Goal: Information Seeking & Learning: Learn about a topic

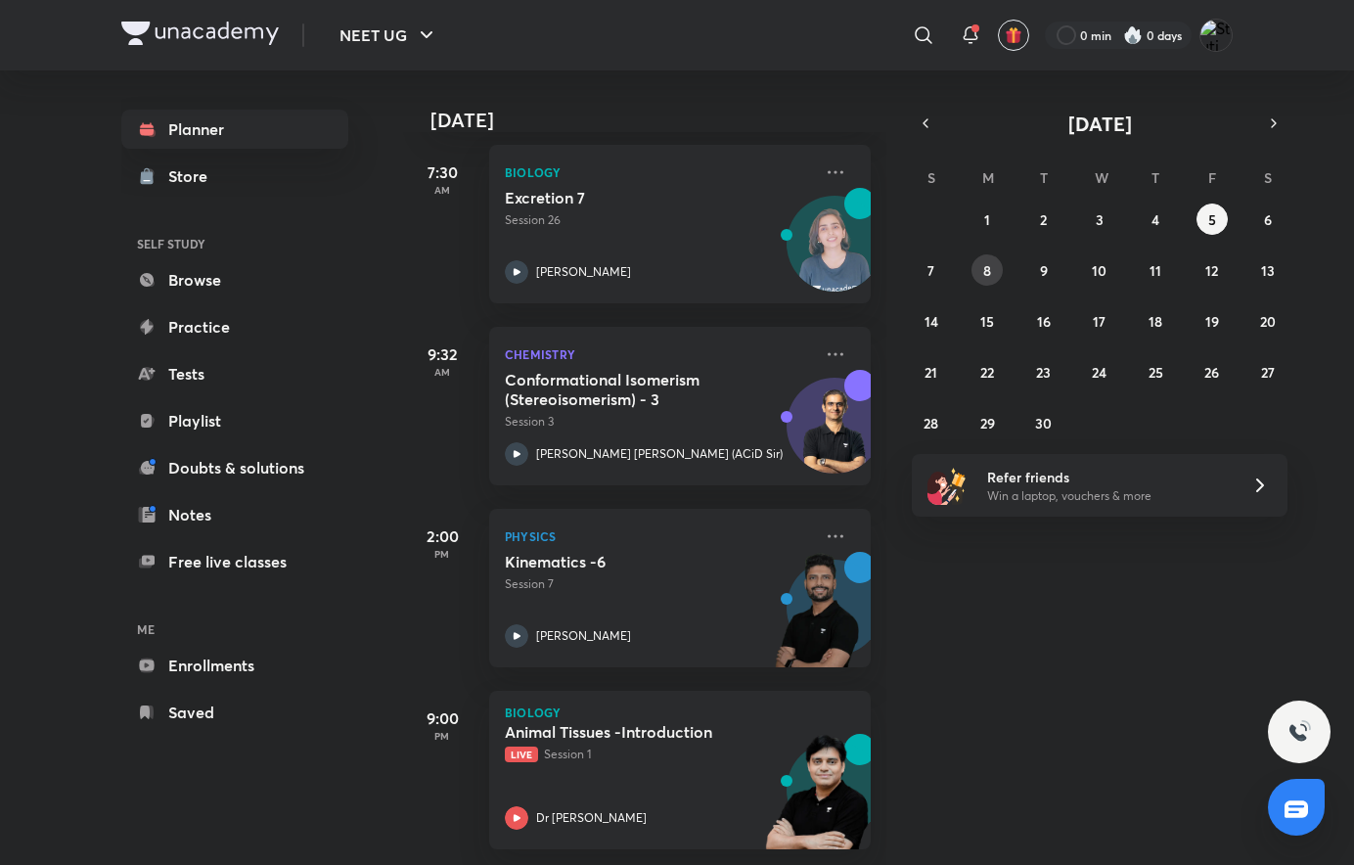
click at [994, 272] on button "8" at bounding box center [986, 269] width 31 height 31
click at [989, 270] on button "8" at bounding box center [986, 269] width 31 height 31
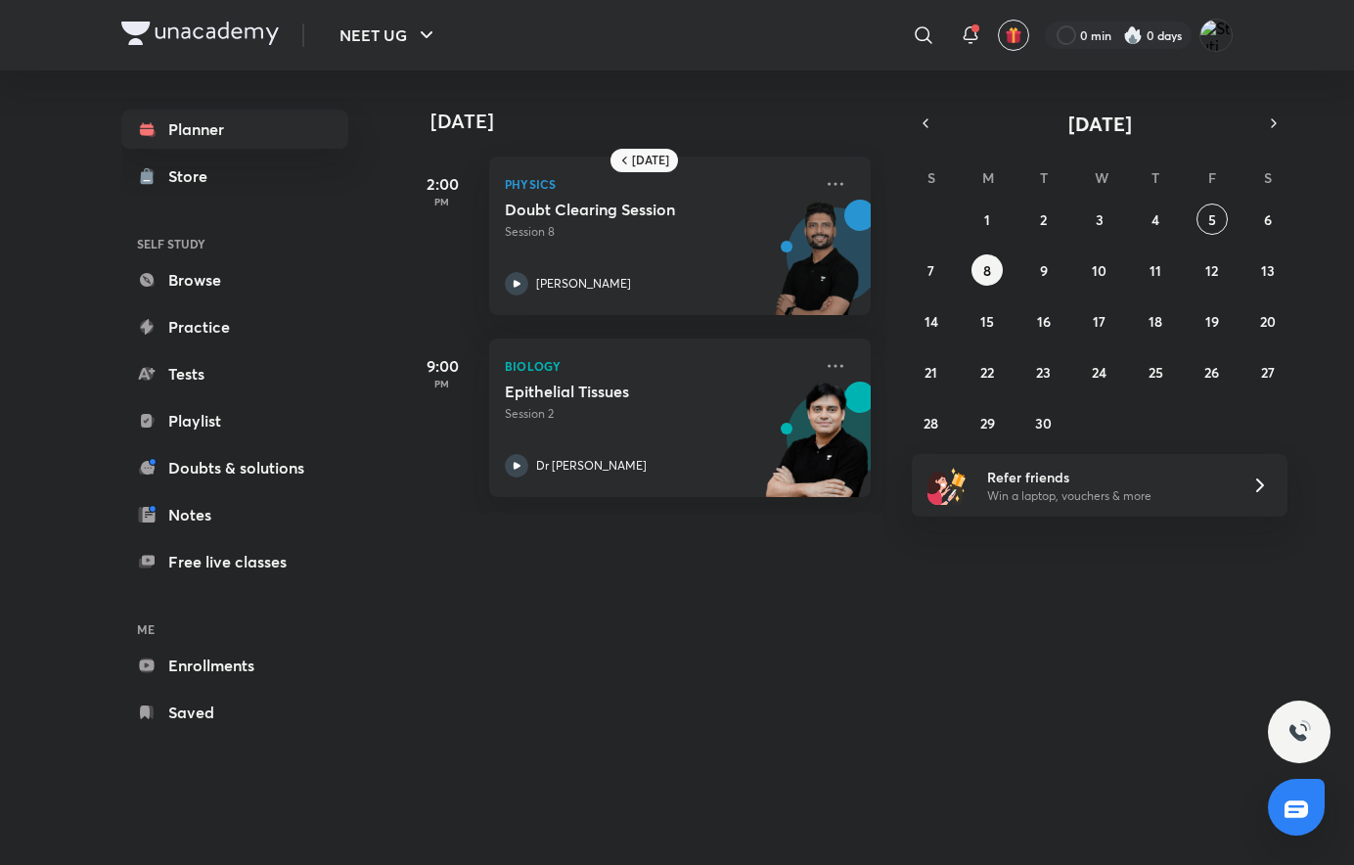
click at [824, 370] on icon at bounding box center [835, 365] width 23 height 23
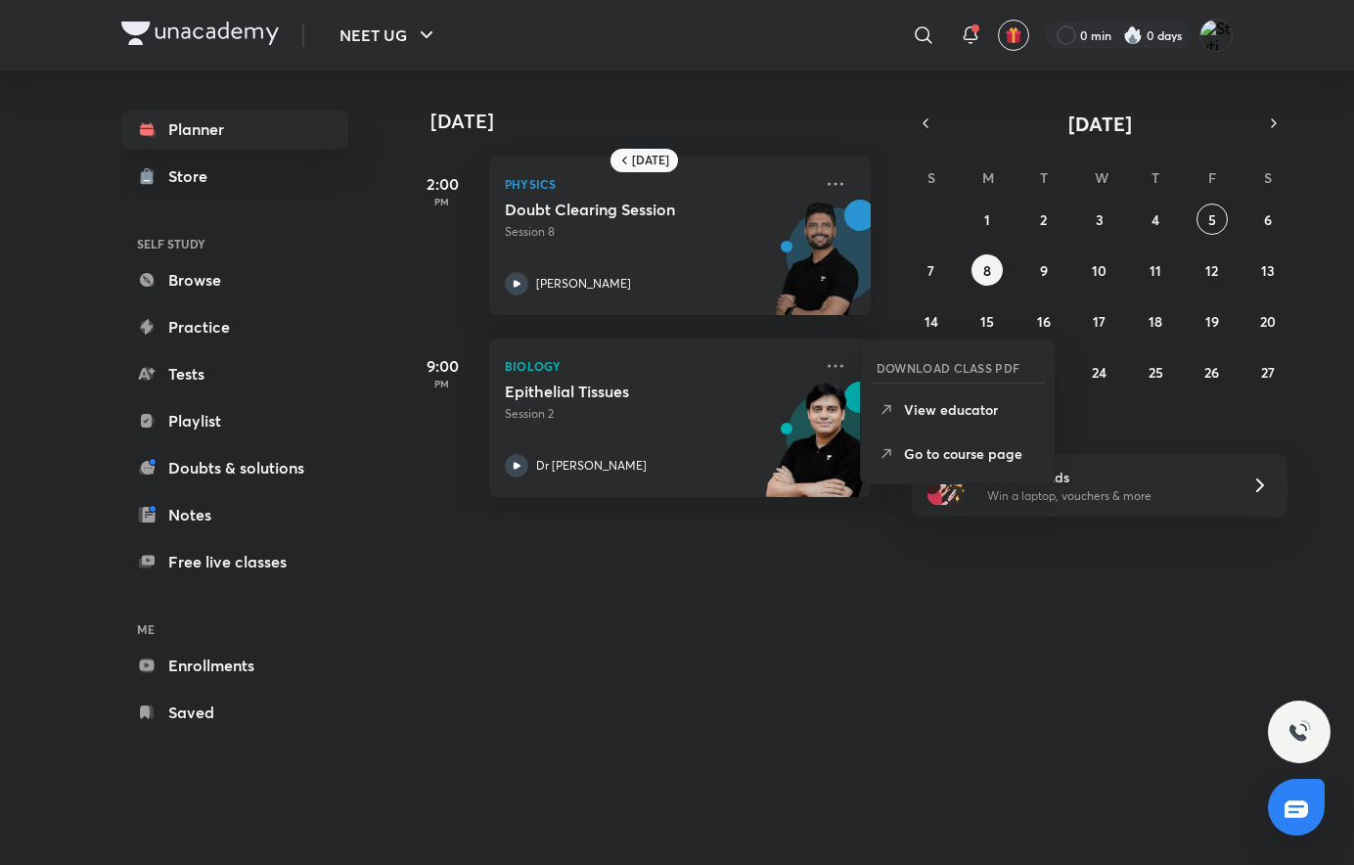
click at [901, 469] on li "Go to course page" at bounding box center [958, 453] width 194 height 44
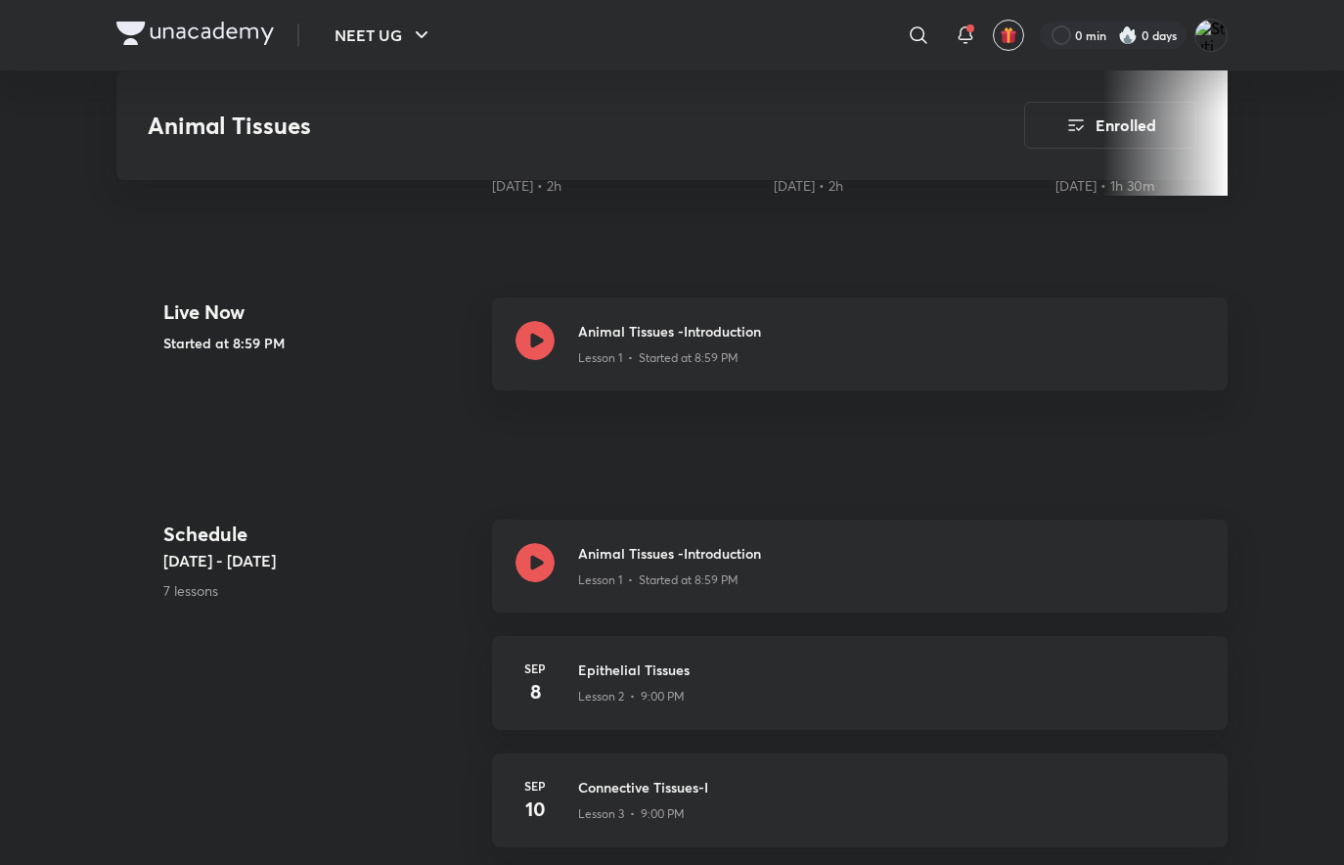
scroll to position [432, 0]
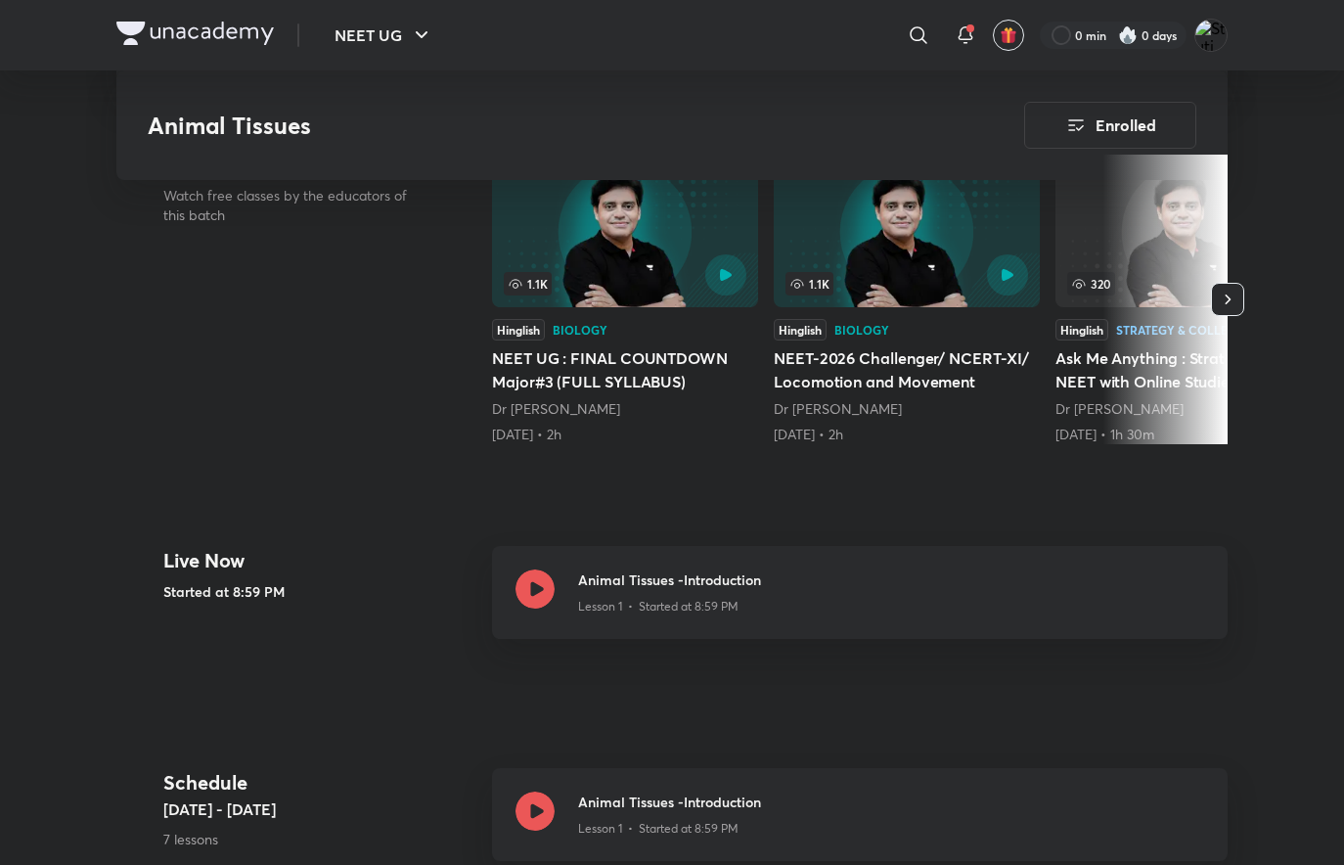
drag, startPoint x: 1331, startPoint y: 216, endPoint x: 1328, endPoint y: 184, distance: 32.4
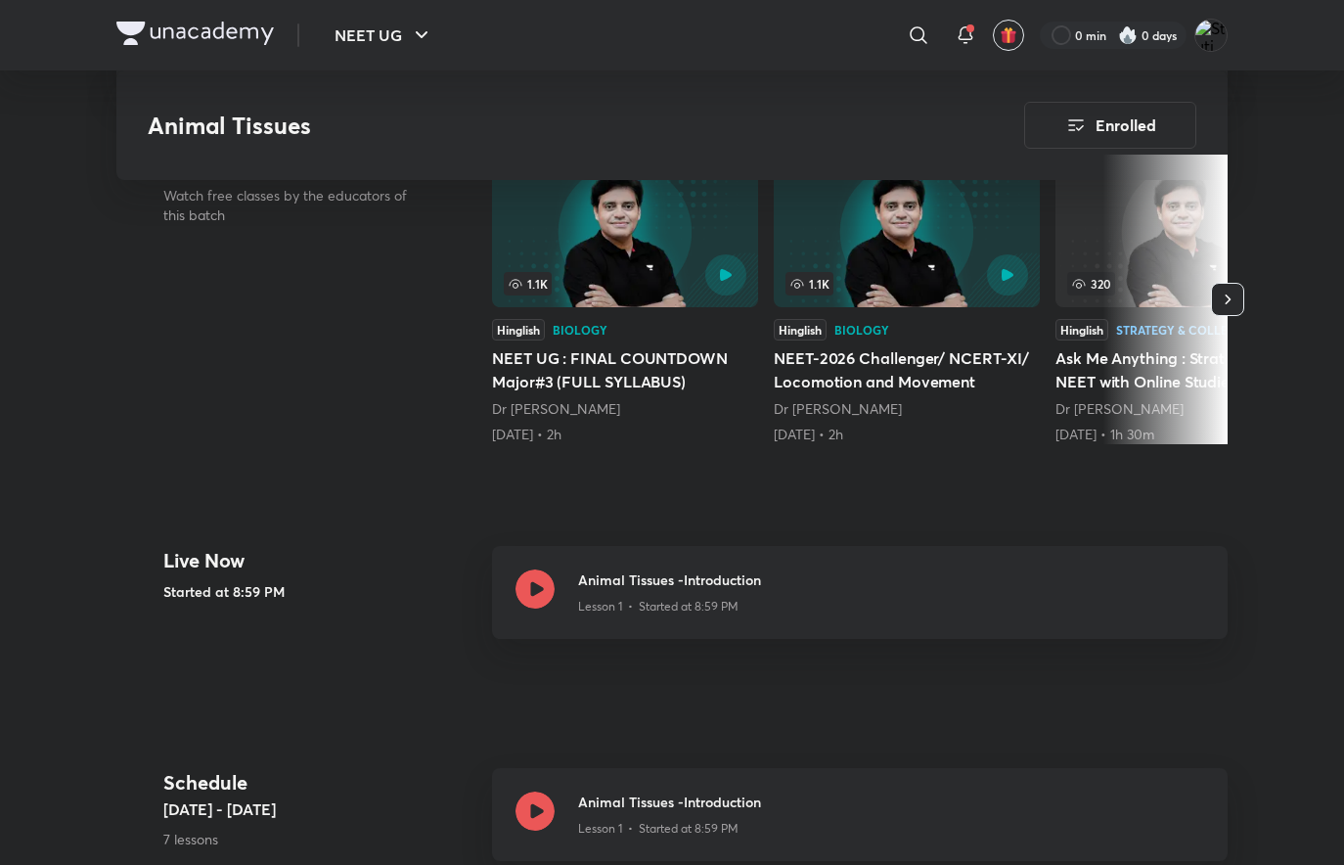
scroll to position [0, 0]
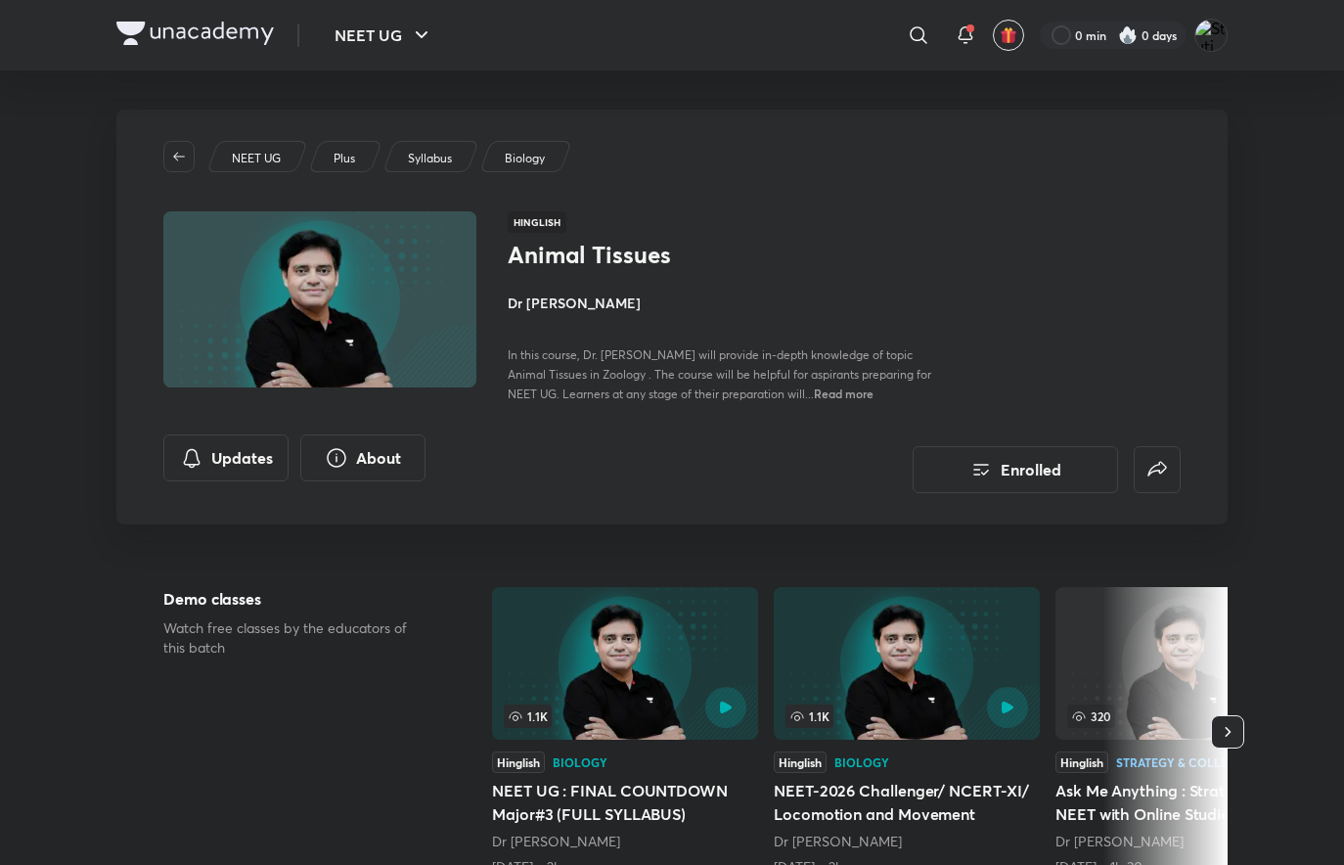
click at [585, 294] on h4 "Dr [PERSON_NAME]" at bounding box center [727, 302] width 438 height 21
click at [588, 292] on h4 "Dr [PERSON_NAME]" at bounding box center [727, 302] width 438 height 21
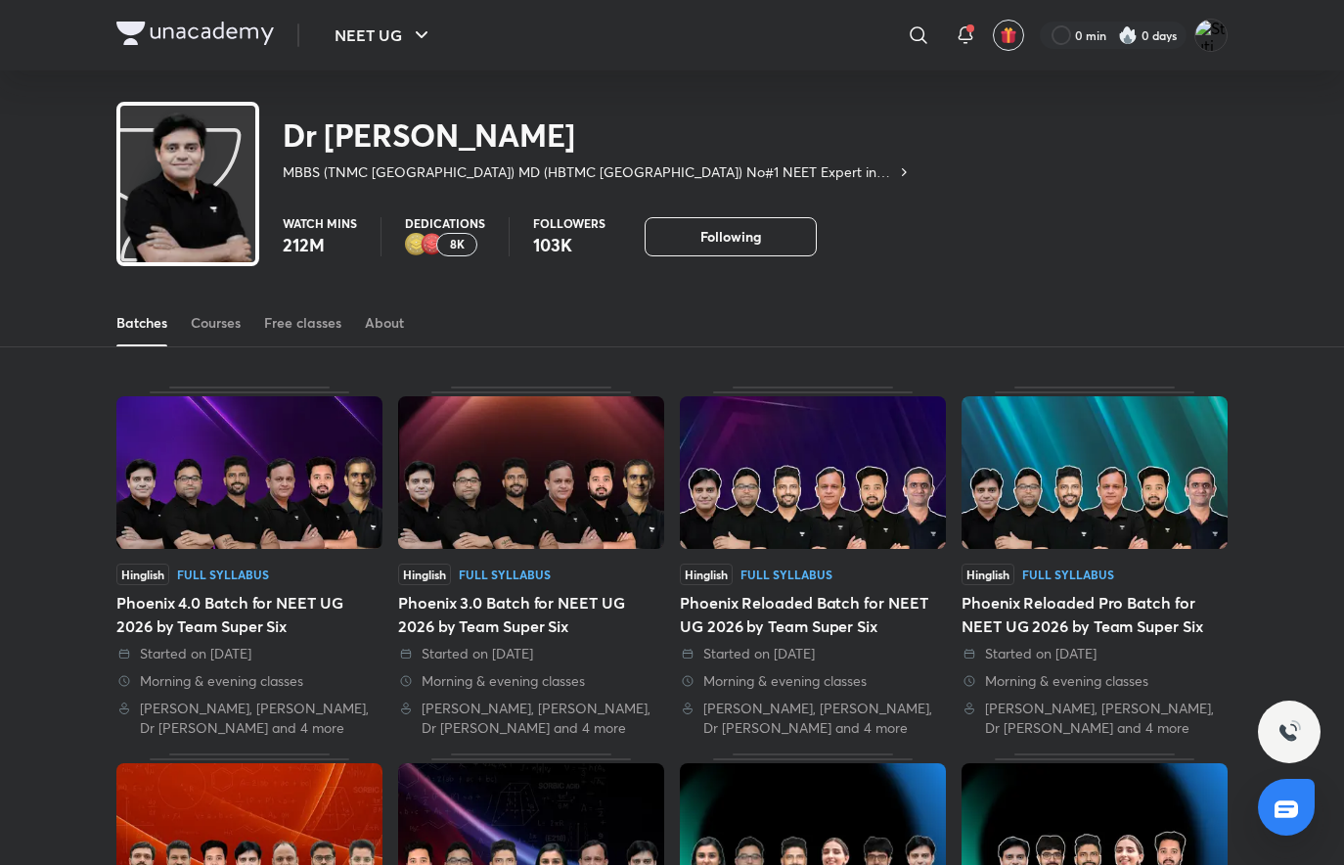
click at [246, 327] on div "Batches Courses Free classes About" at bounding box center [671, 322] width 1111 height 47
click at [238, 328] on div "Courses" at bounding box center [216, 323] width 50 height 20
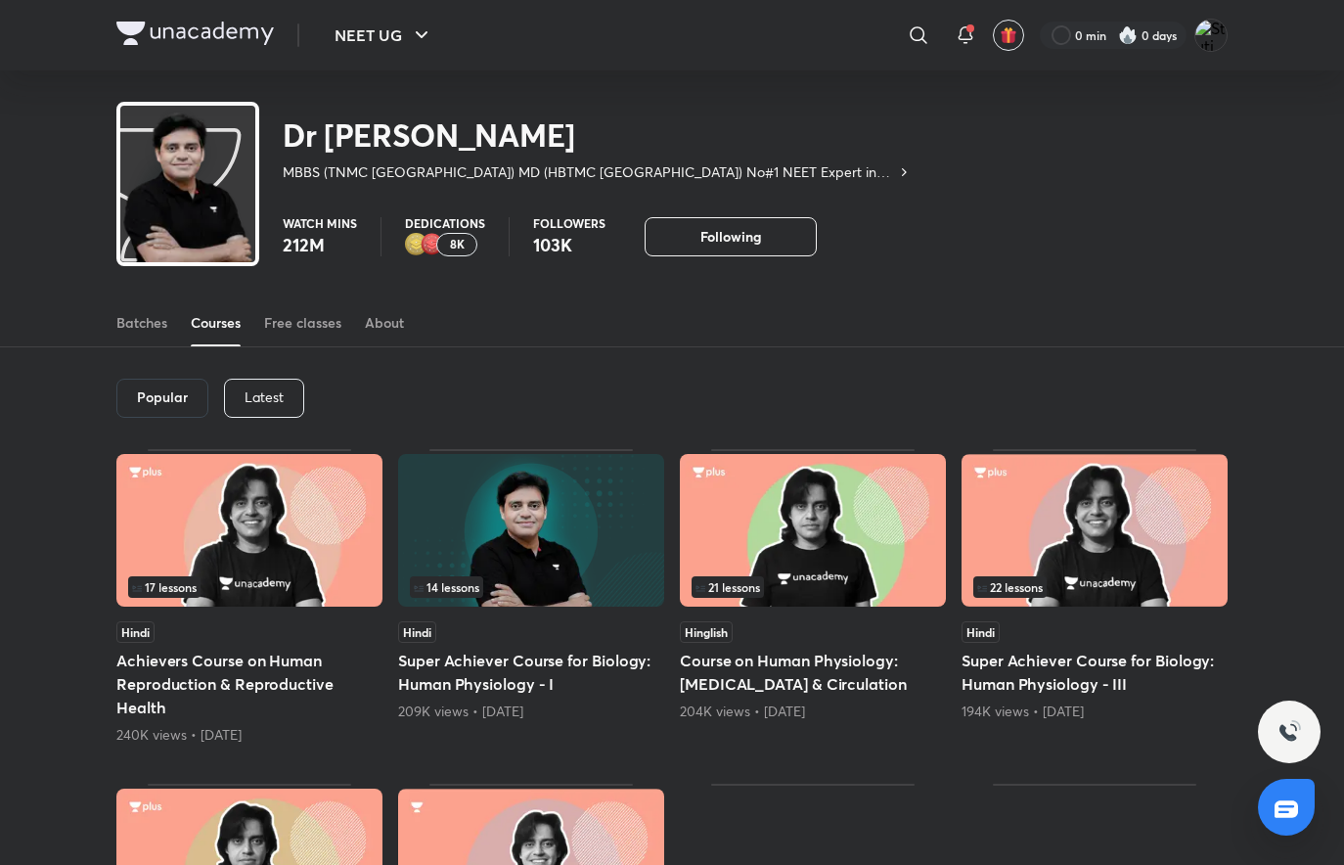
click at [257, 380] on div "Latest" at bounding box center [264, 398] width 80 height 39
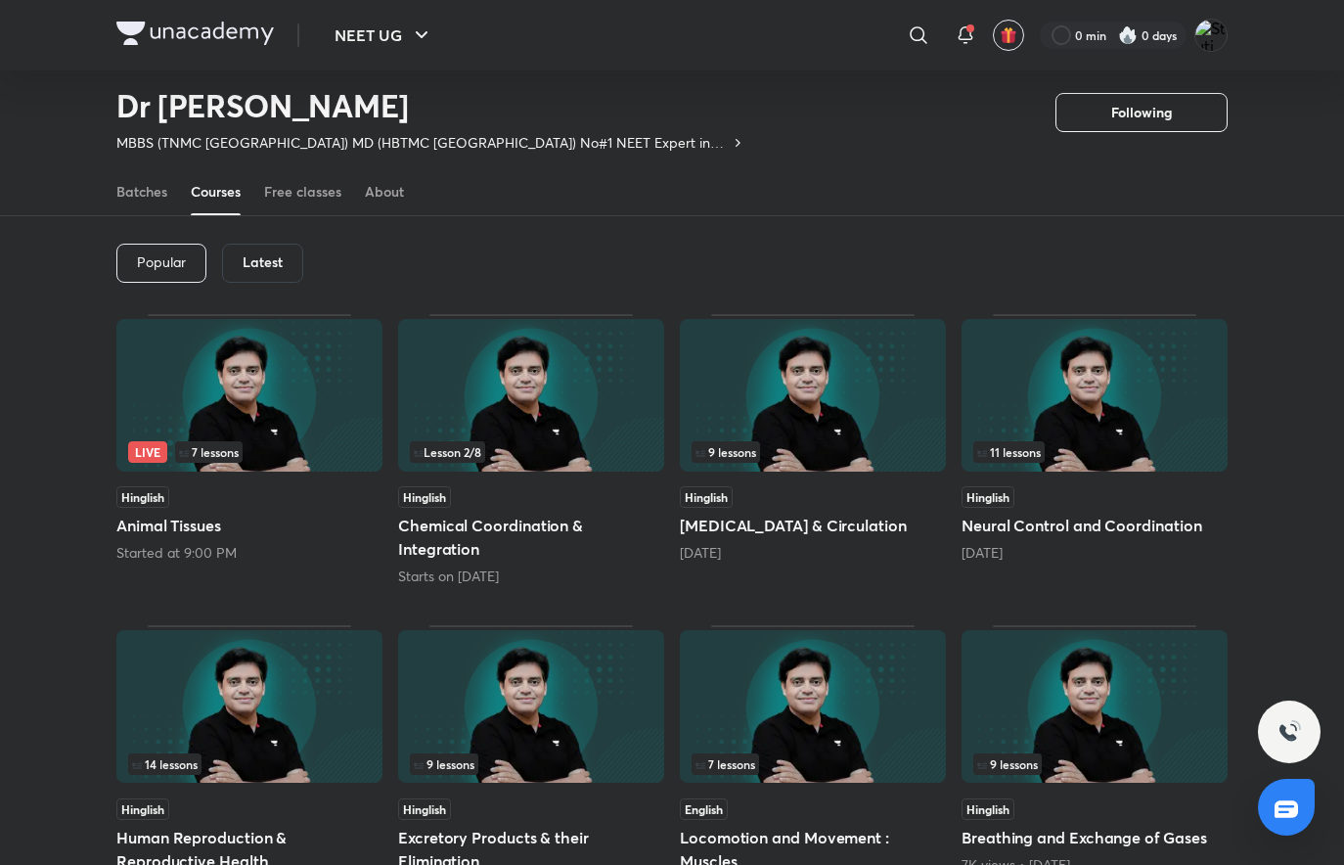
scroll to position [190, 0]
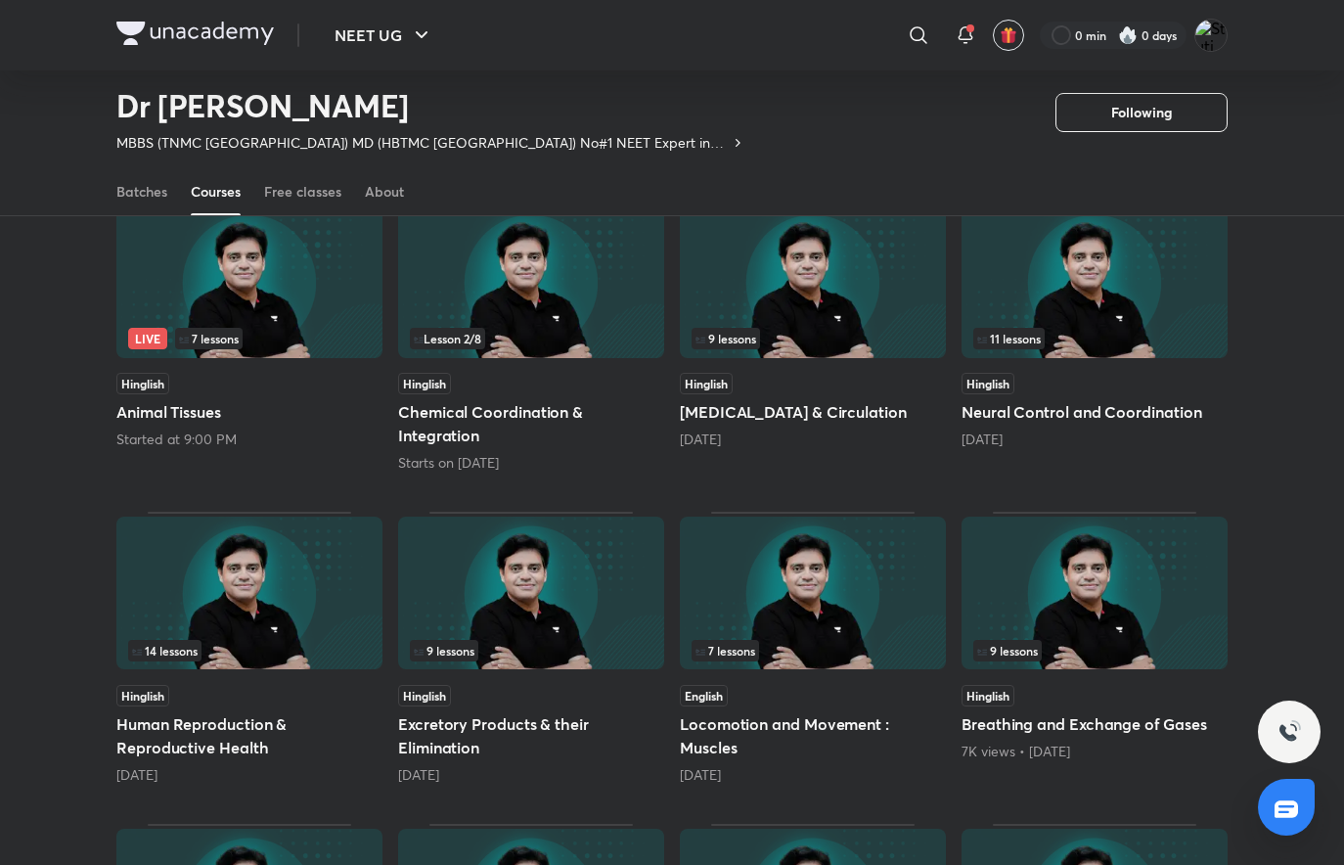
click at [273, 589] on img at bounding box center [249, 592] width 266 height 153
click at [273, 472] on div "Live 7 lessons Hinglish Animal Tissues Started at 9:00 PM" at bounding box center [249, 337] width 266 height 272
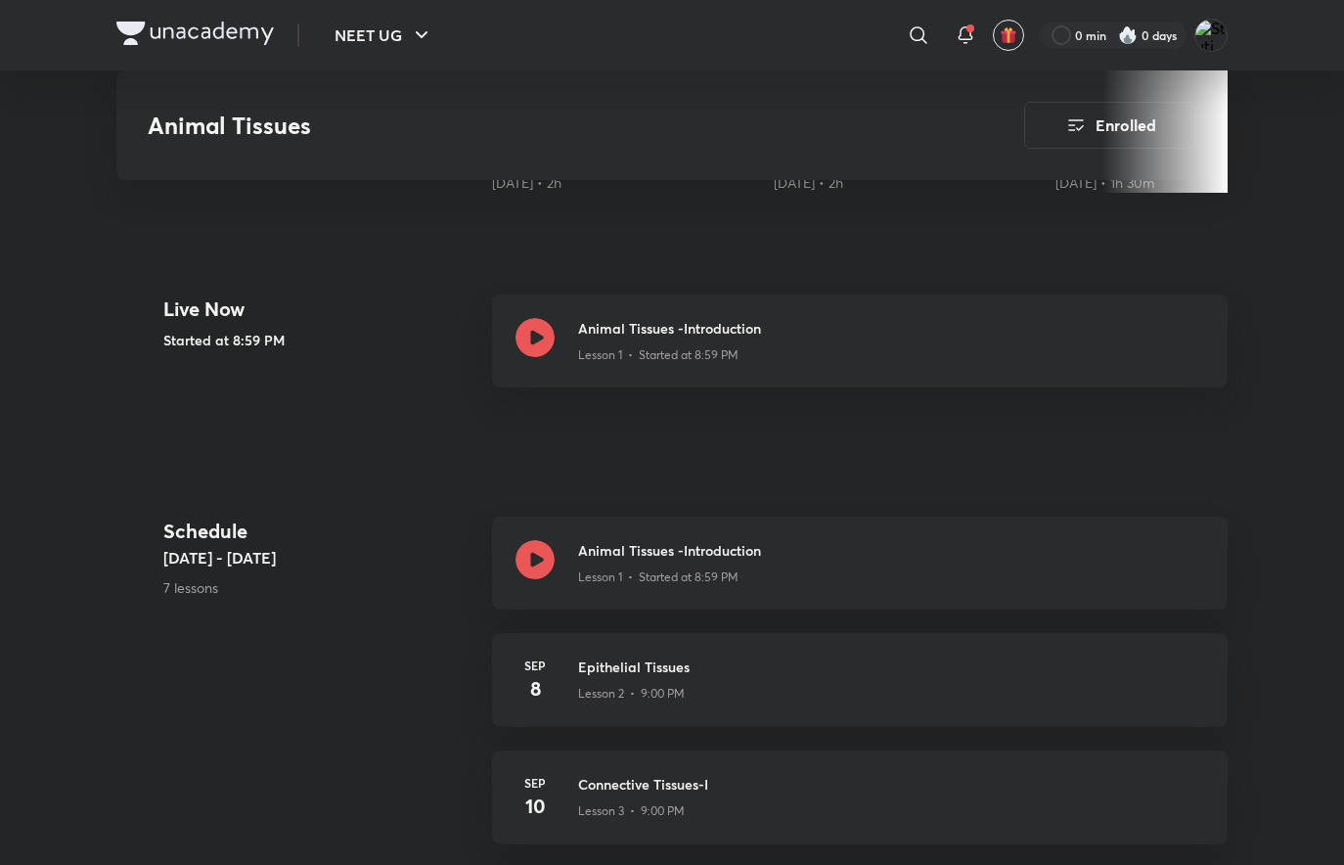
scroll to position [689, 0]
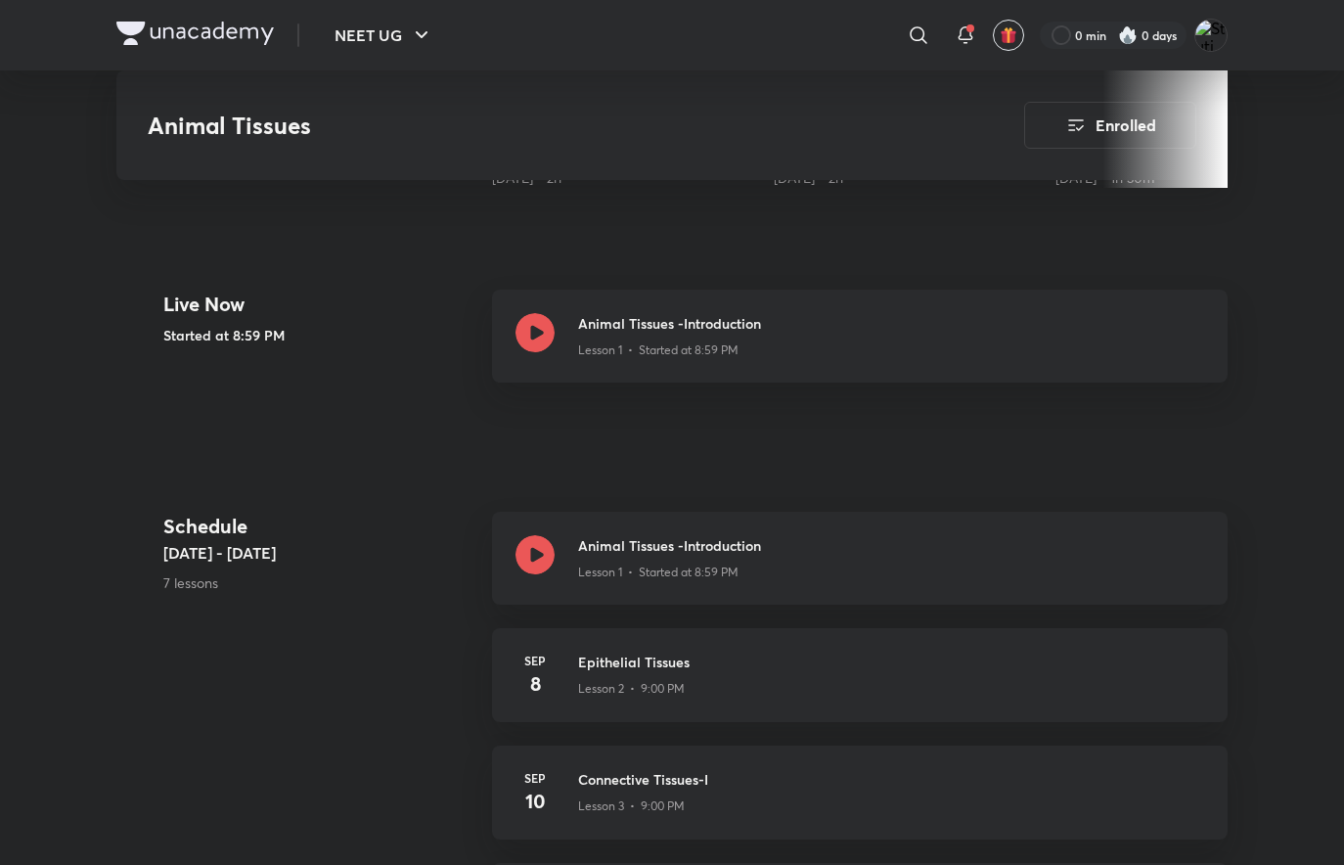
click at [920, 337] on div "Lesson 1 • Started at 8:59 PM" at bounding box center [891, 346] width 626 height 25
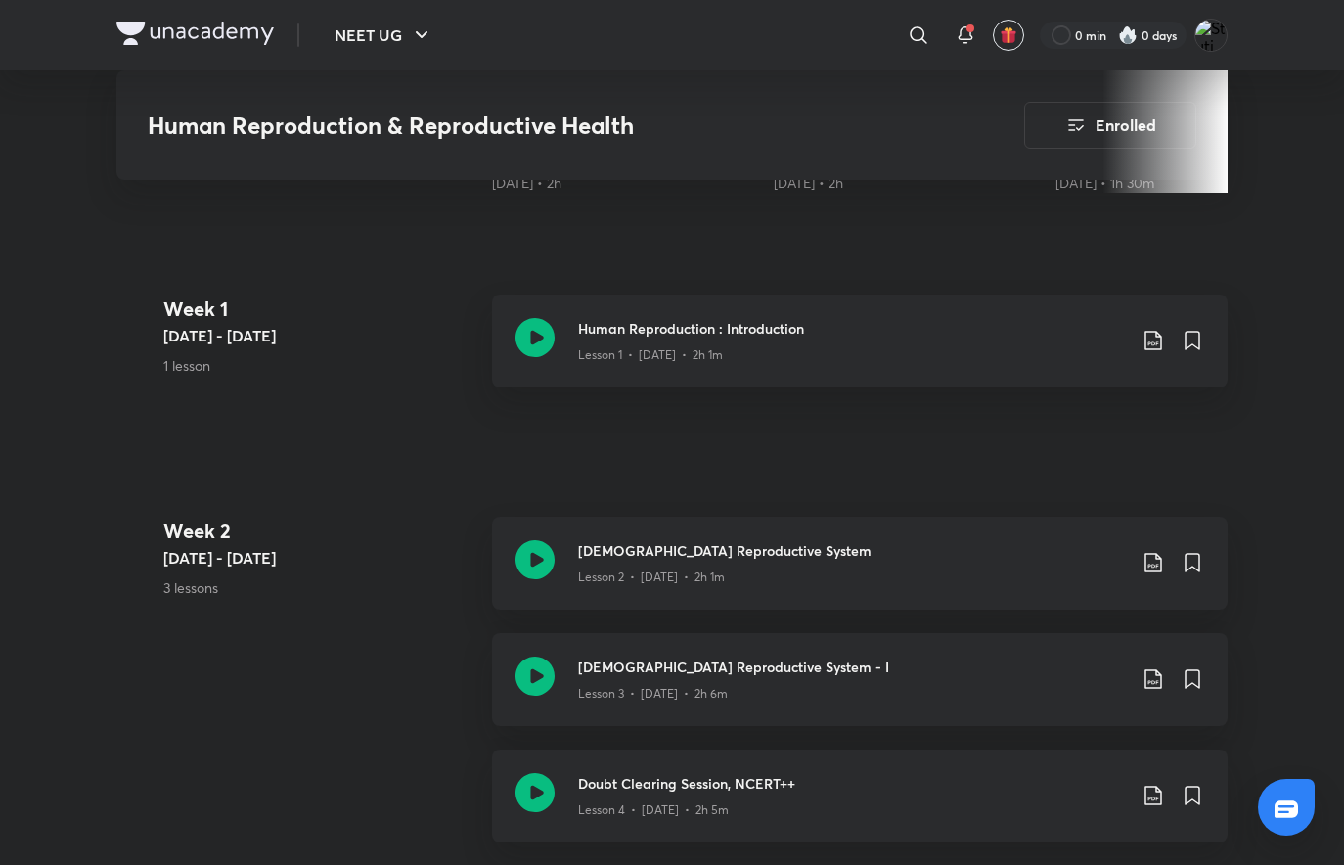
scroll to position [825, 0]
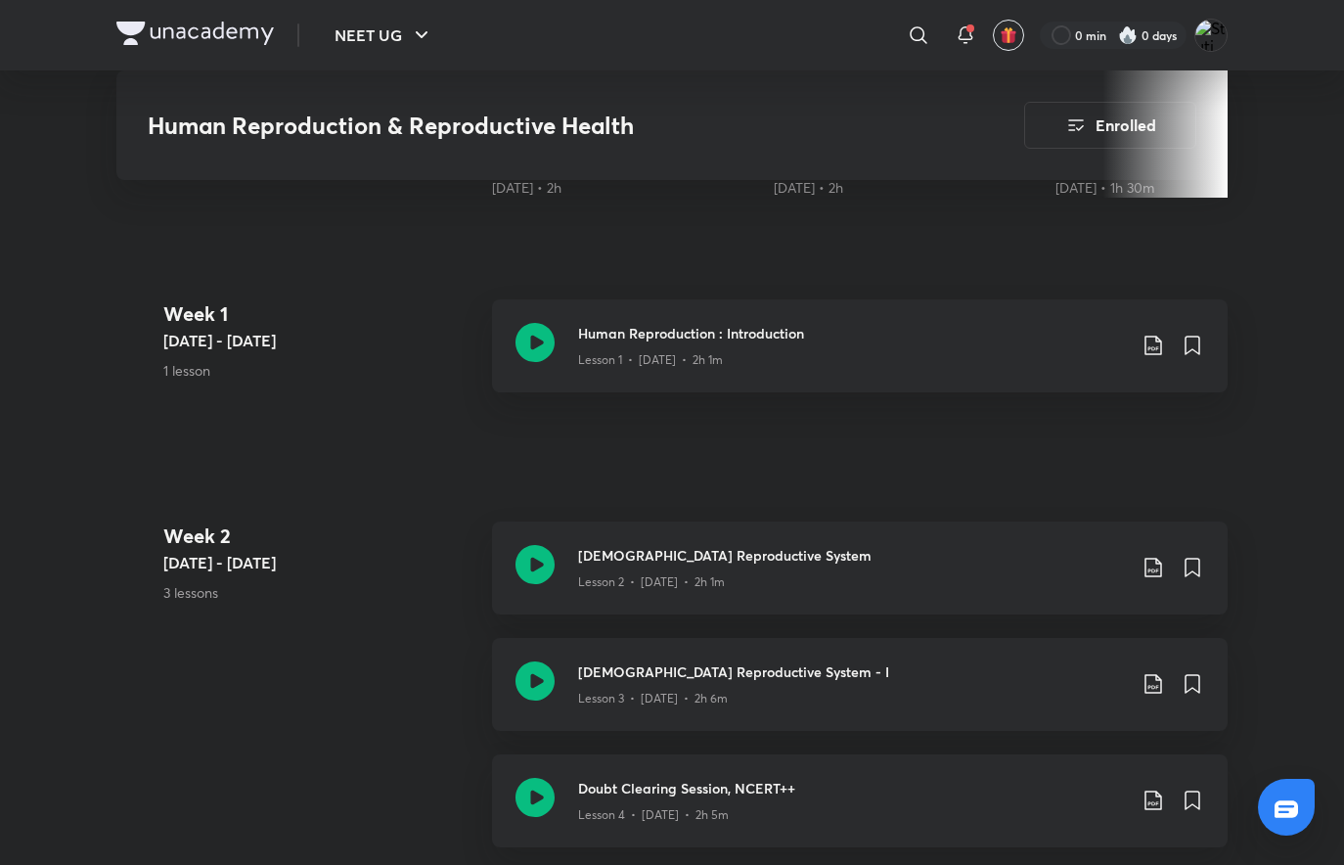
click at [912, 343] on div "Lesson 1 • [DATE] • 2h 1m" at bounding box center [852, 355] width 548 height 25
